Goal: Navigation & Orientation: Understand site structure

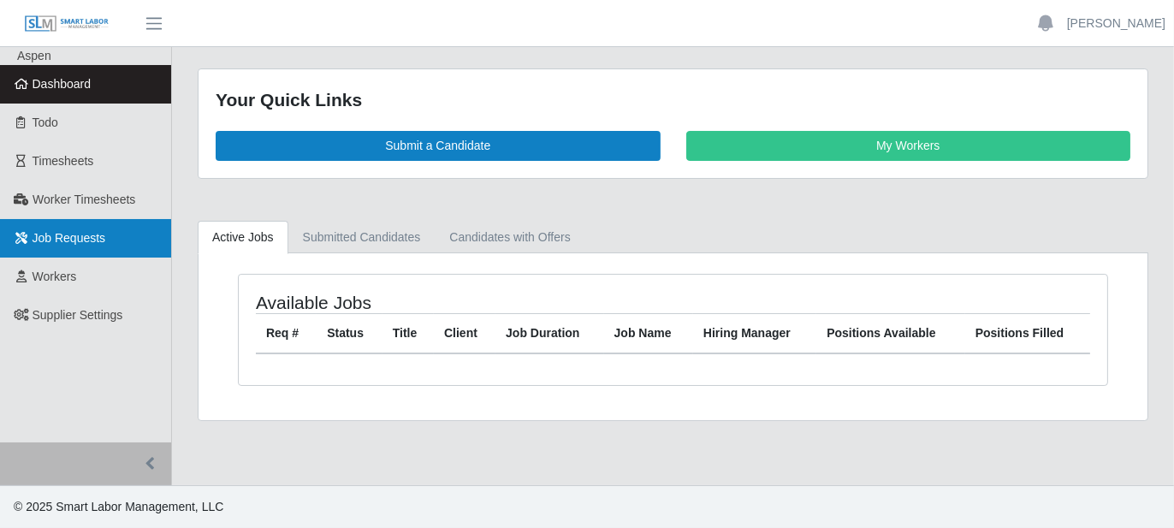
click at [94, 246] on link "Job Requests" at bounding box center [85, 238] width 171 height 39
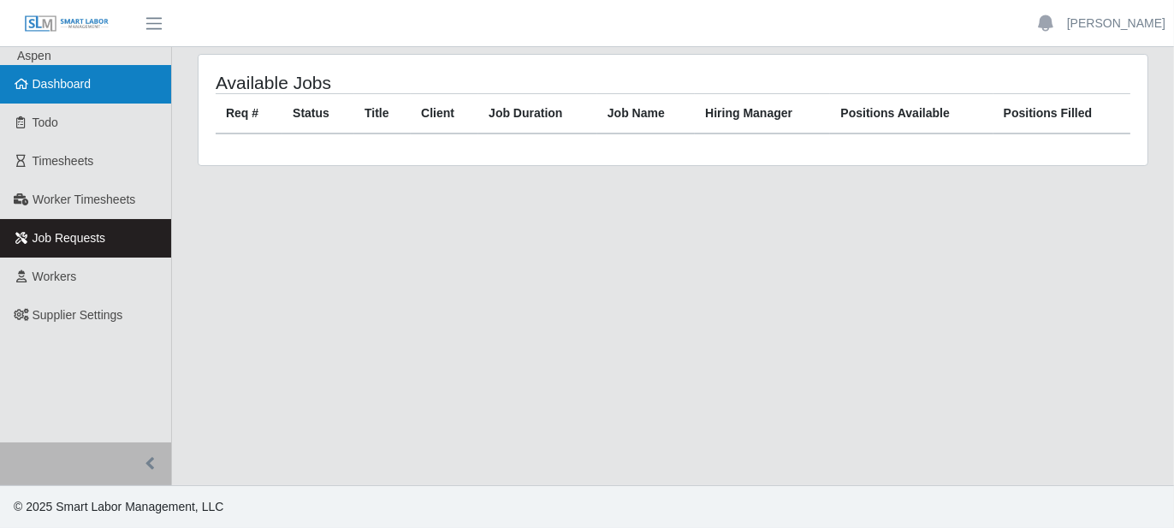
click at [128, 81] on link "Dashboard" at bounding box center [85, 84] width 171 height 39
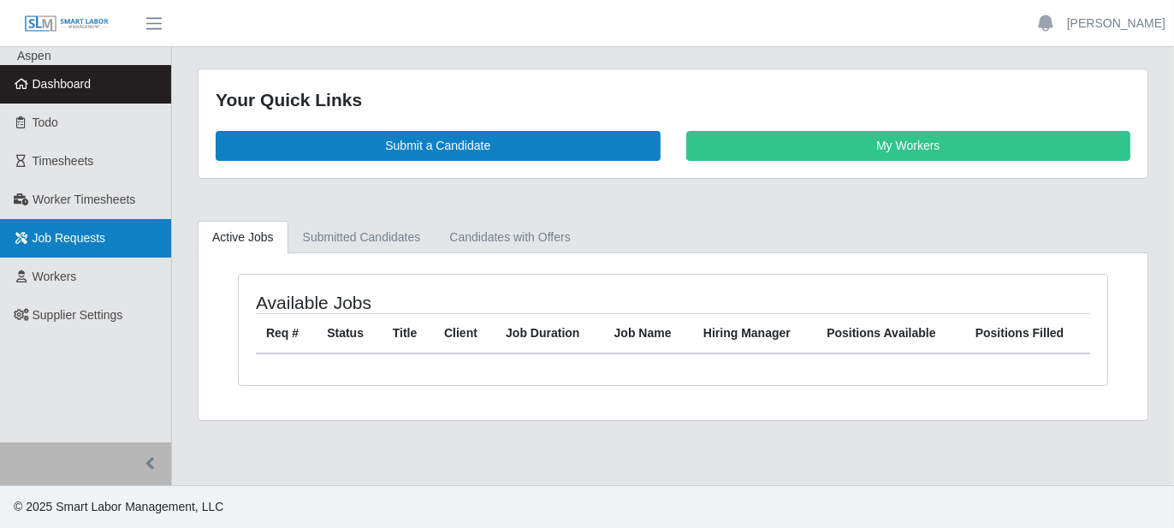
click at [83, 247] on link "Job Requests" at bounding box center [85, 238] width 171 height 39
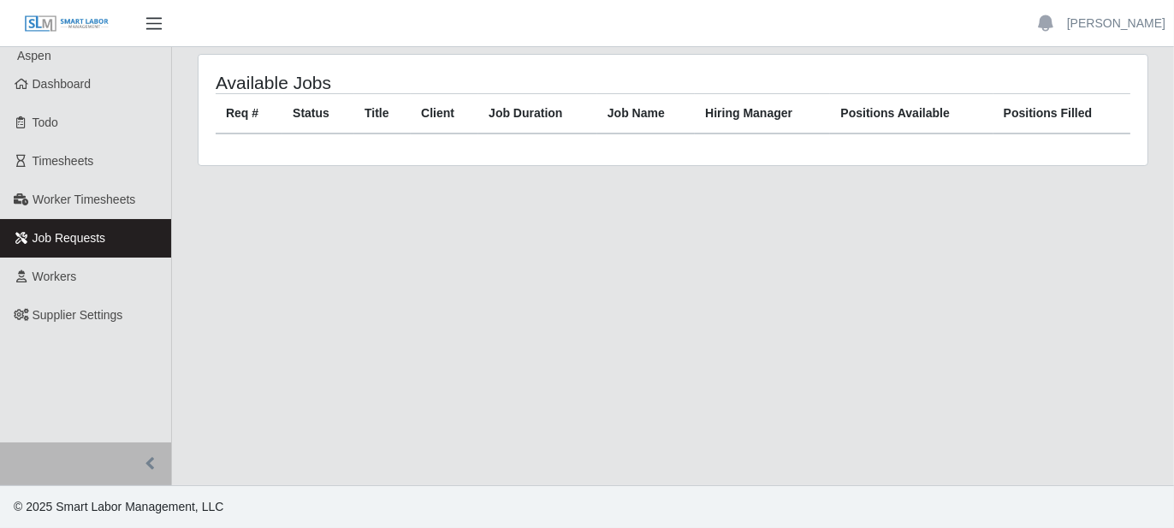
click at [154, 19] on span "button" at bounding box center [154, 24] width 22 height 20
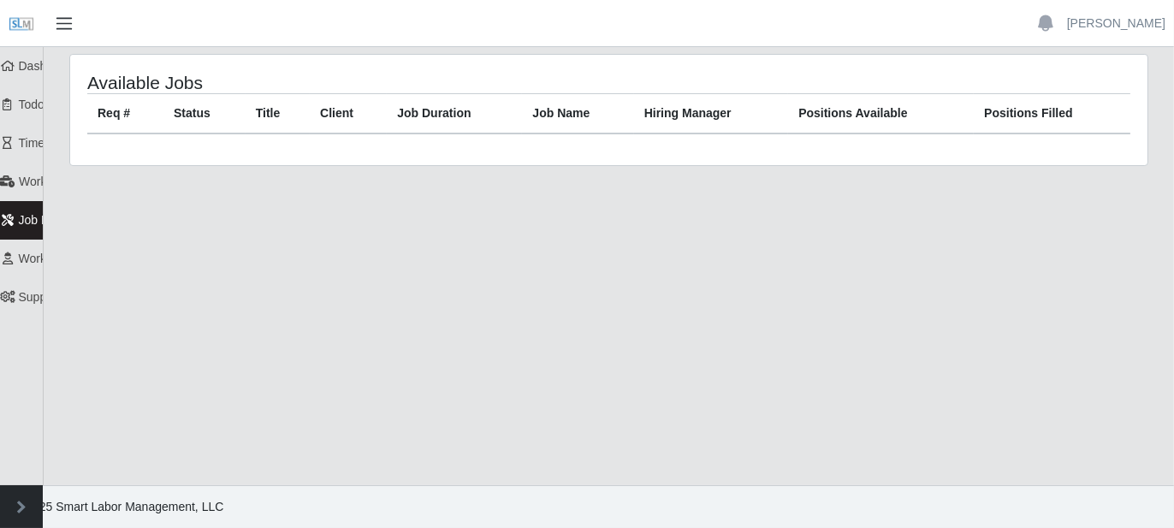
click at [65, 24] on span "button" at bounding box center [64, 24] width 22 height 20
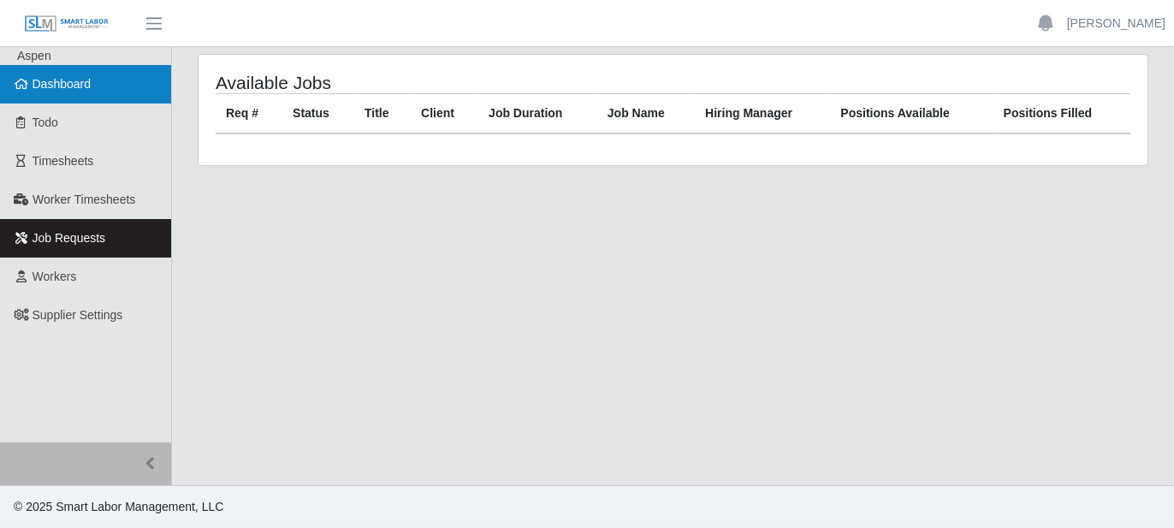
click at [109, 92] on link "Dashboard" at bounding box center [85, 84] width 171 height 39
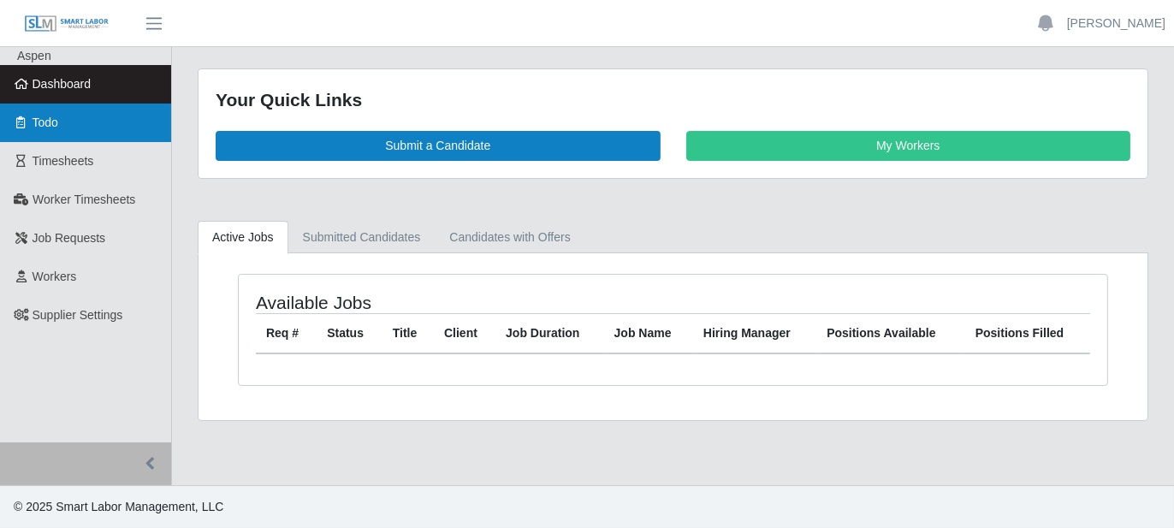
click at [32, 133] on link "Todo" at bounding box center [85, 123] width 171 height 39
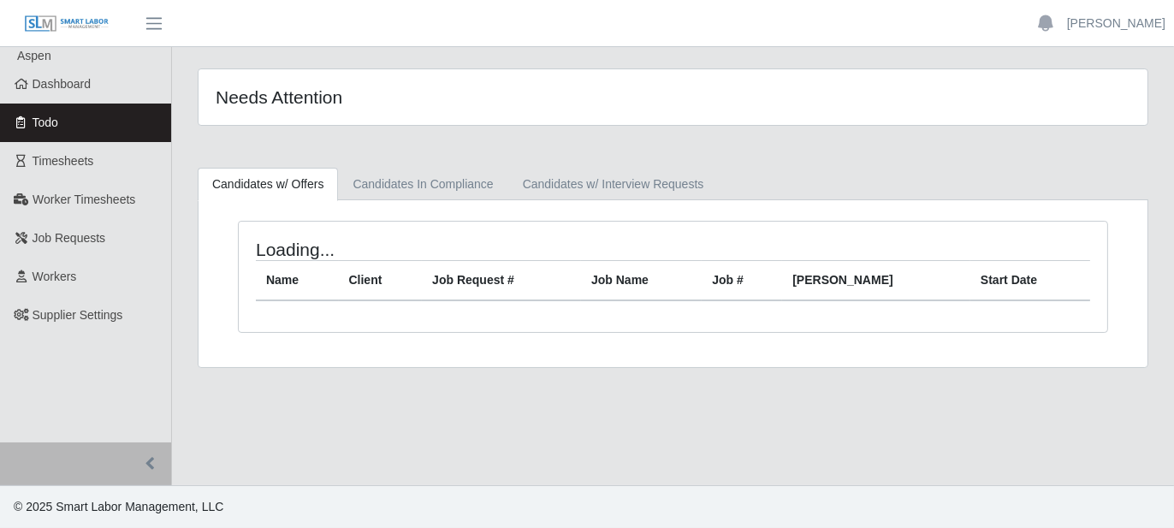
click at [52, 95] on link "Dashboard" at bounding box center [85, 84] width 171 height 39
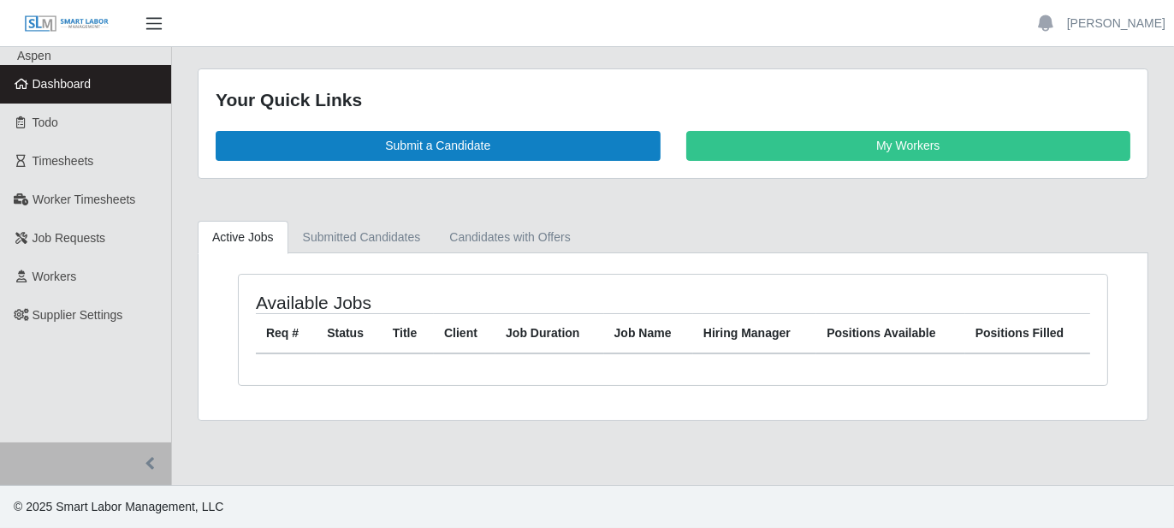
click at [151, 18] on span "button" at bounding box center [154, 24] width 22 height 20
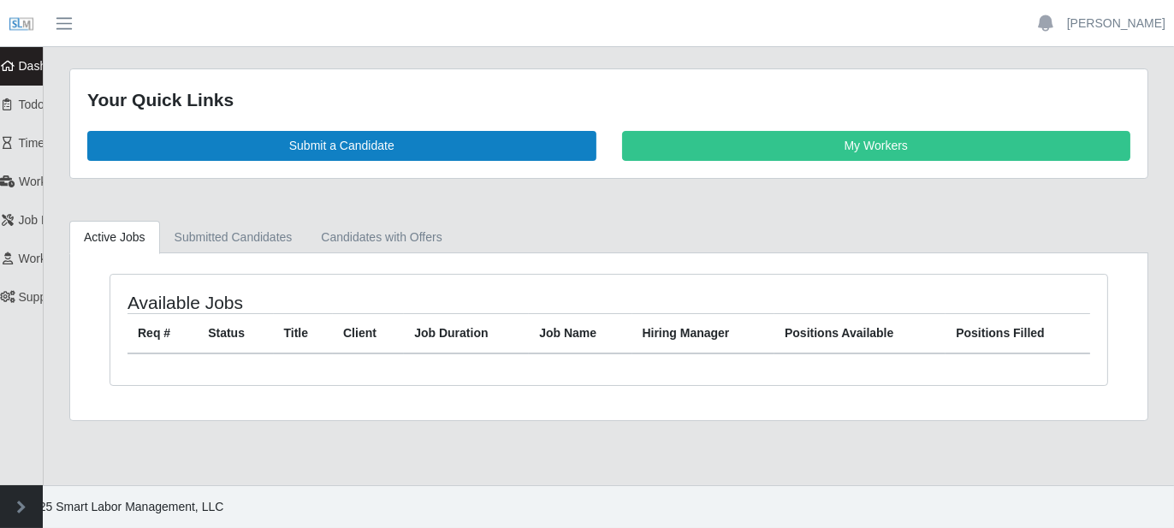
click at [59, 18] on span "button" at bounding box center [64, 24] width 22 height 20
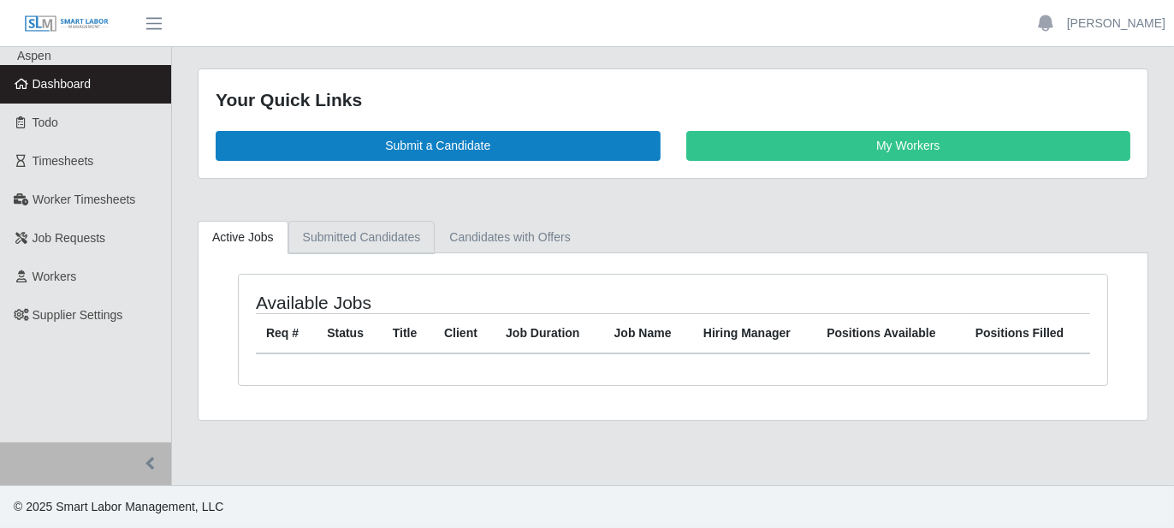
click at [325, 241] on link "Submitted Candidates" at bounding box center [361, 237] width 147 height 33
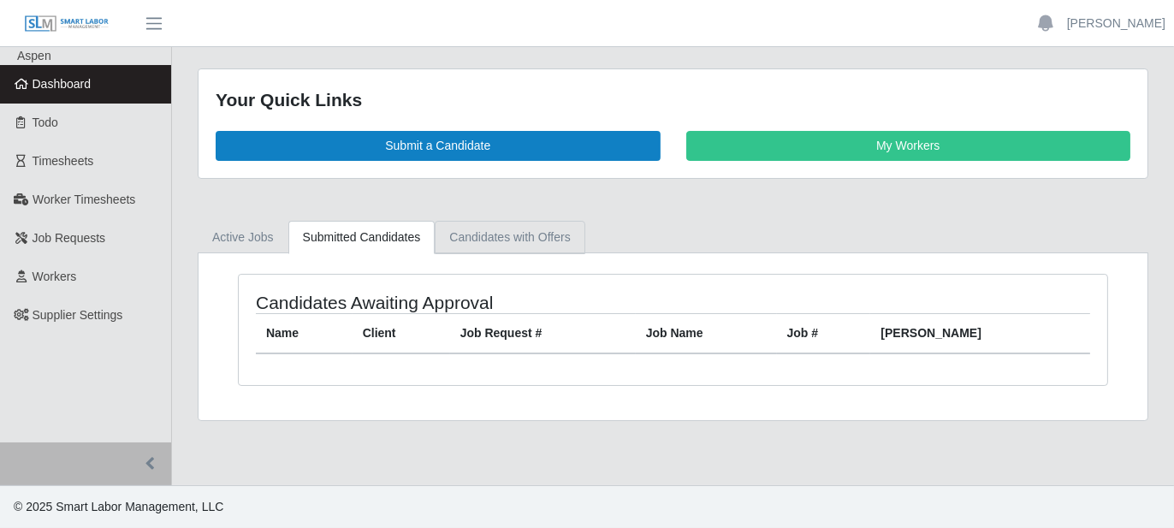
click at [490, 236] on link "Candidates with Offers" at bounding box center [510, 237] width 150 height 33
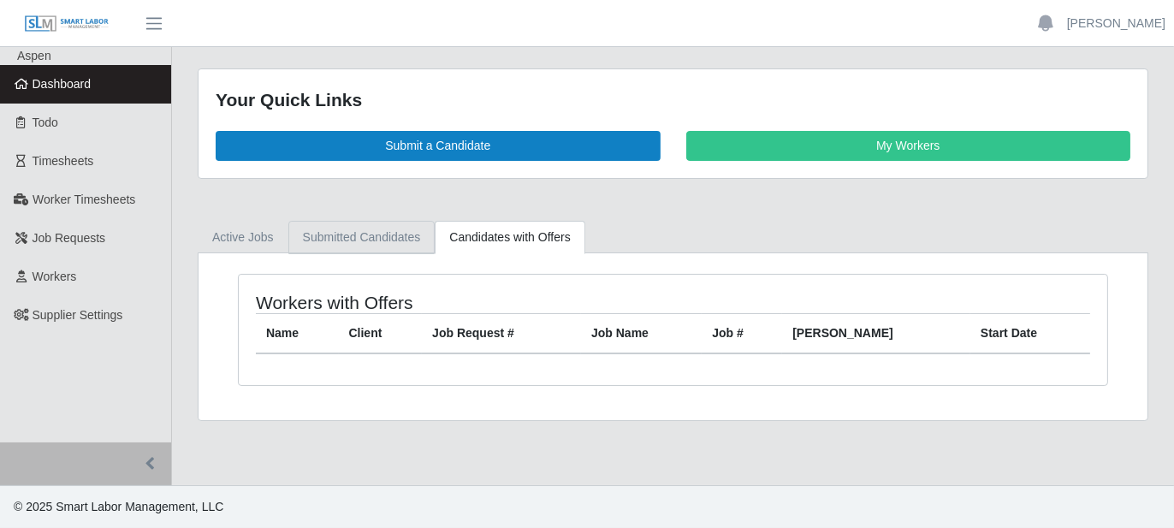
drag, startPoint x: 325, startPoint y: 245, endPoint x: 304, endPoint y: 245, distance: 21.4
click at [325, 246] on link "Submitted Candidates" at bounding box center [361, 237] width 147 height 33
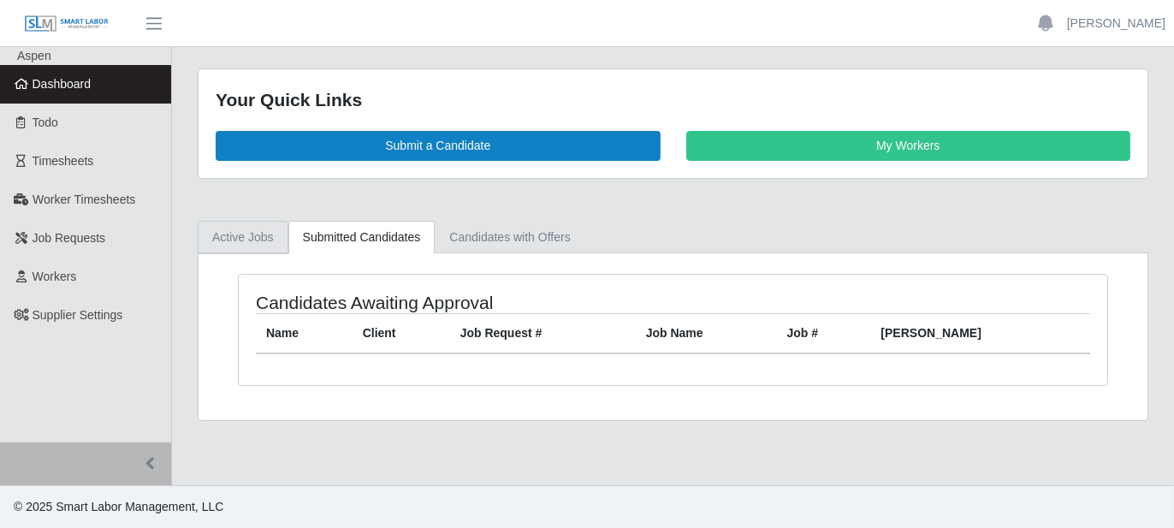
click at [263, 239] on link "Active Jobs" at bounding box center [243, 237] width 91 height 33
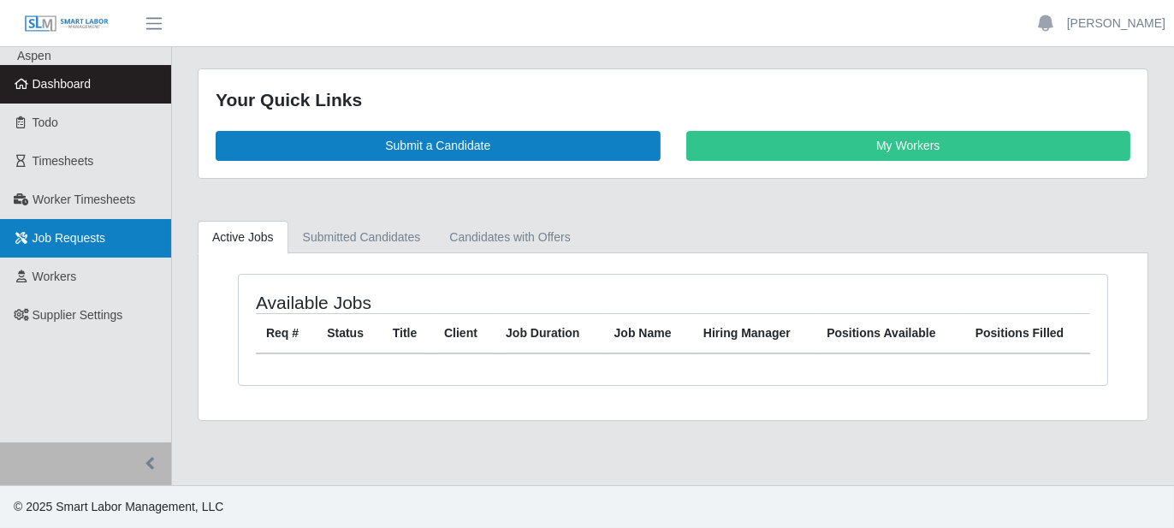
click at [54, 228] on link "Job Requests" at bounding box center [85, 238] width 171 height 39
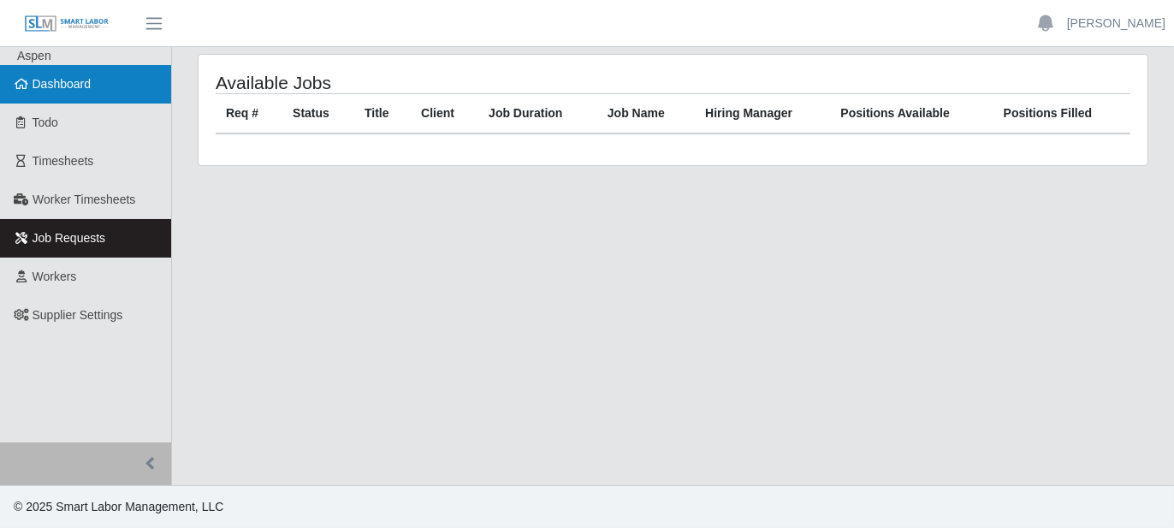
click at [77, 91] on span "Dashboard" at bounding box center [62, 84] width 59 height 14
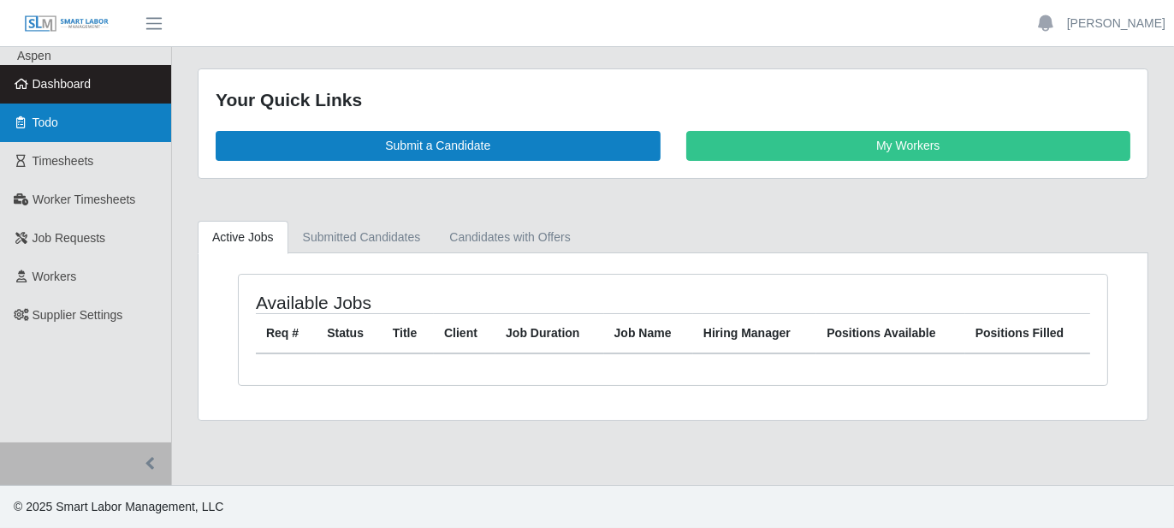
click at [94, 128] on link "Todo" at bounding box center [85, 123] width 171 height 39
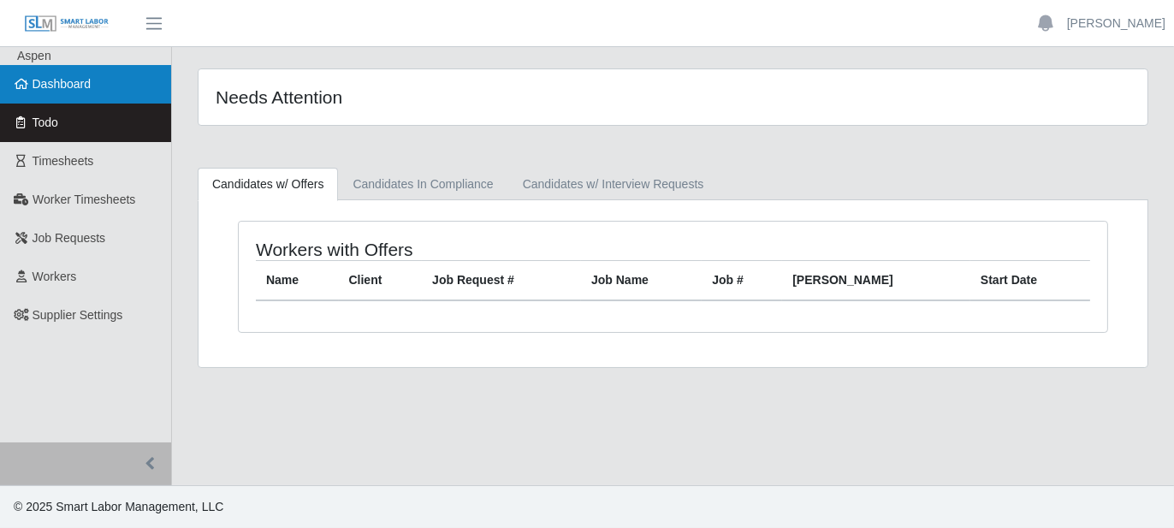
click at [105, 78] on link "Dashboard" at bounding box center [85, 84] width 171 height 39
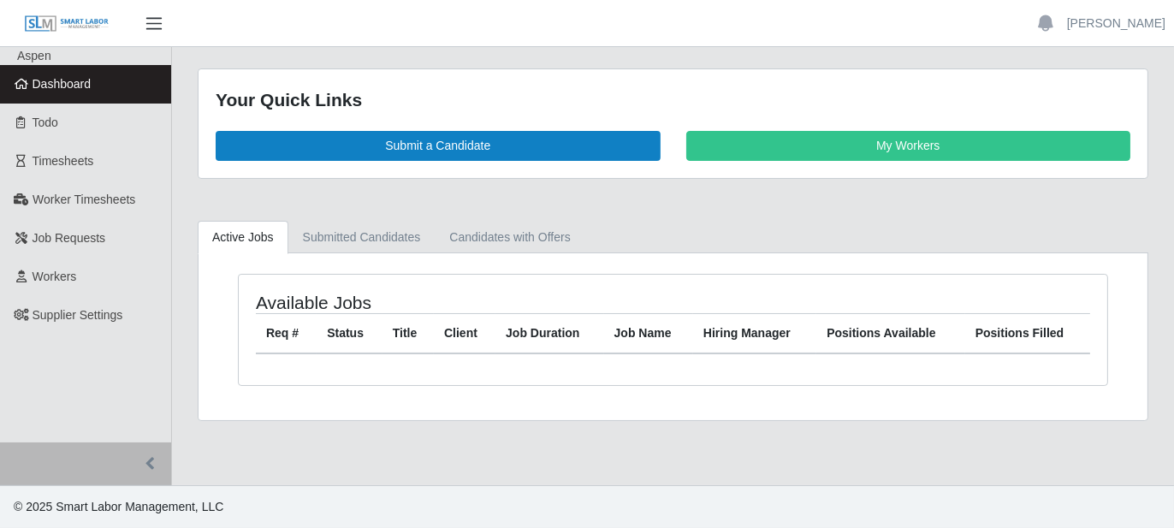
click at [150, 18] on span "button" at bounding box center [154, 24] width 22 height 20
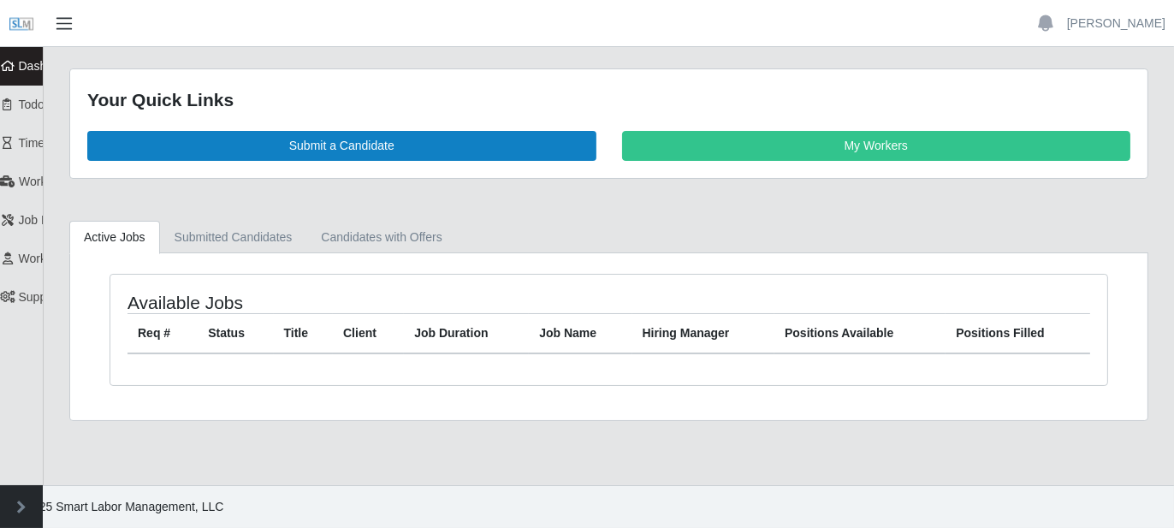
click at [74, 27] on span "button" at bounding box center [64, 24] width 22 height 20
